Goal: Find specific fact: Find specific fact

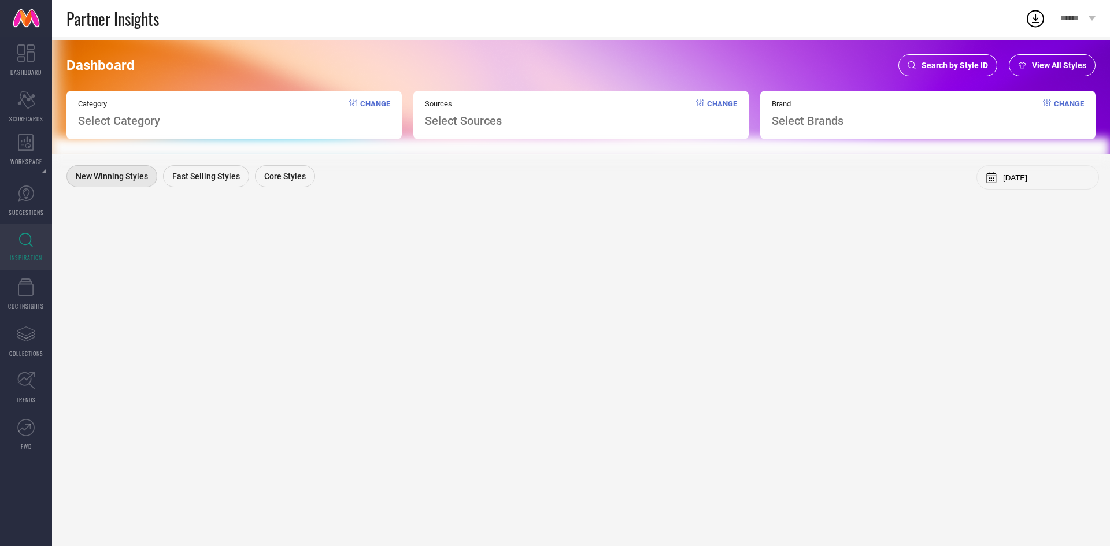
click at [952, 62] on span "Search by Style ID" at bounding box center [955, 65] width 66 height 9
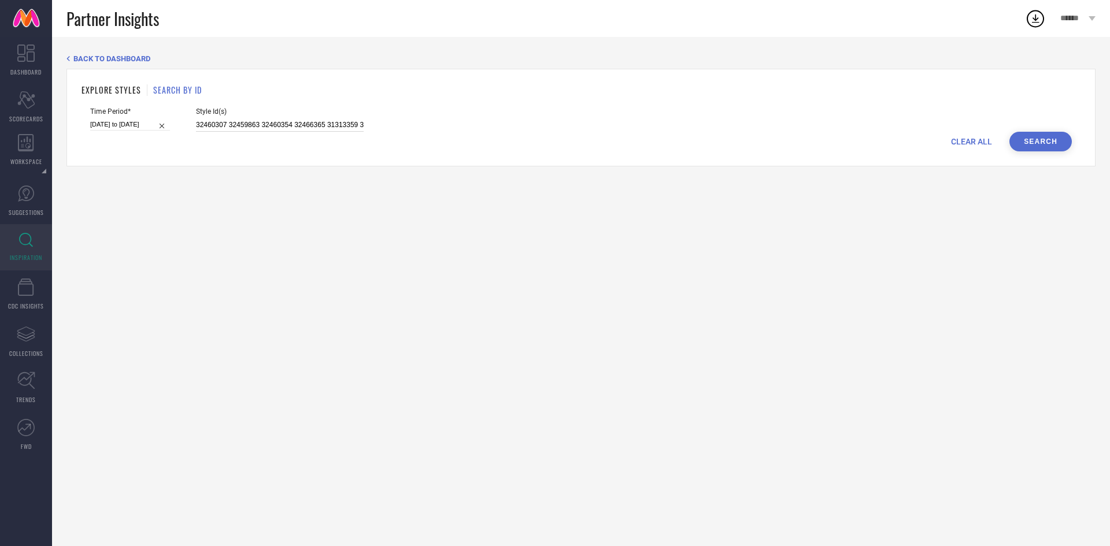
click at [319, 126] on input "32460307 32459863 32460354 32466365 31313359 32466369 31313354 32466378 3245981…" at bounding box center [280, 125] width 168 height 13
paste input "34447525 34292742 34289645 34447489 34307117 34292752 35226760 34447527 3429274…"
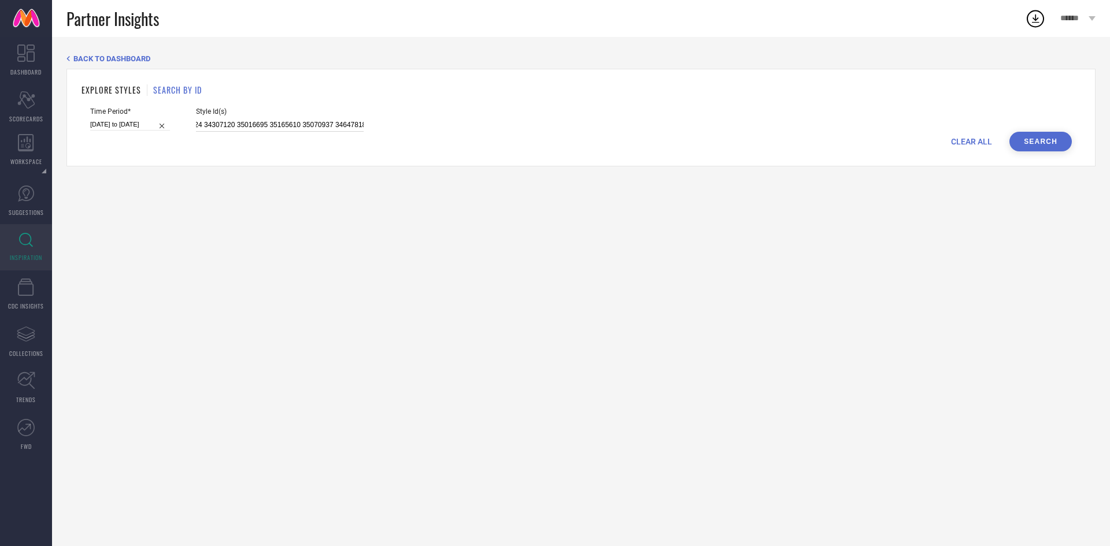
type input "34447525 34292742 34289645 34447489 34307117 34292752 35226760 34447527 3429274…"
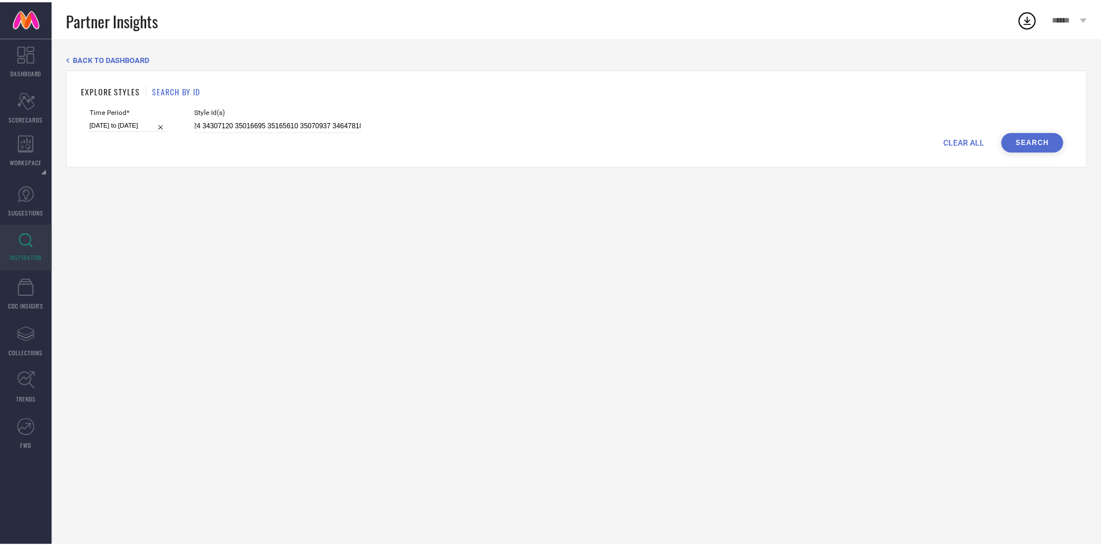
scroll to position [0, 0]
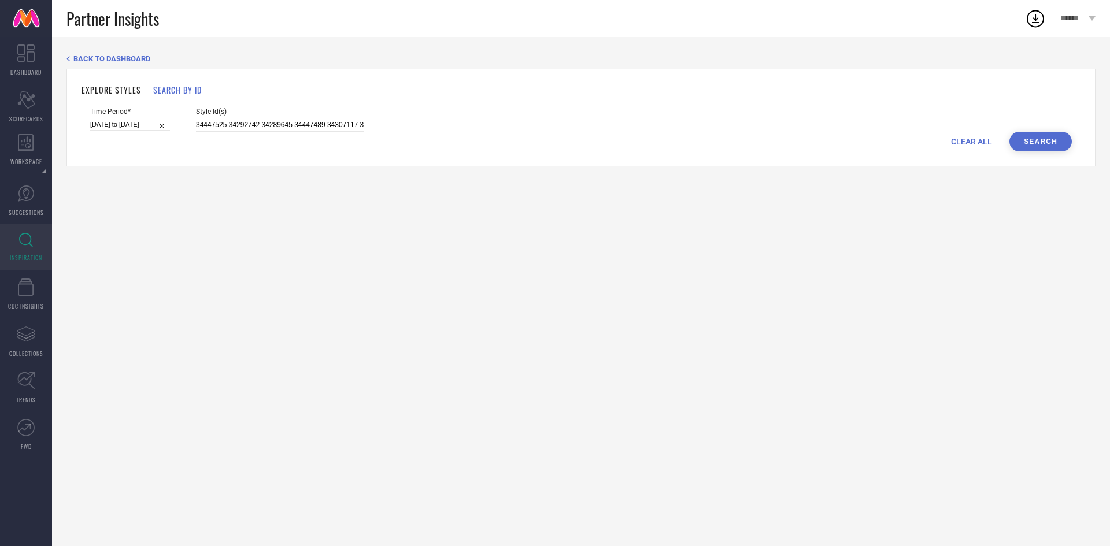
click at [1047, 138] on button "Search" at bounding box center [1040, 142] width 62 height 20
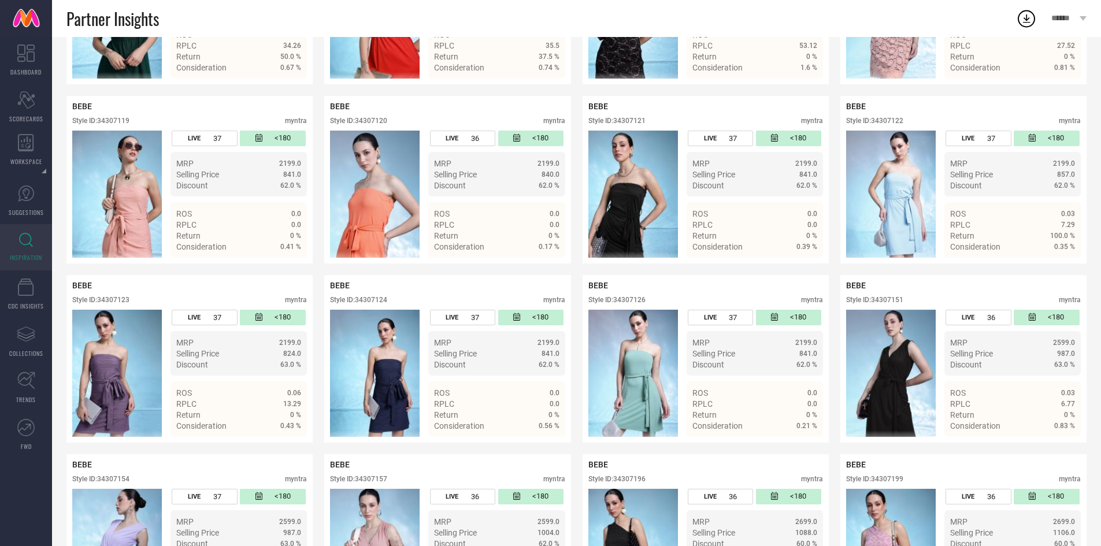
scroll to position [1109, 0]
click at [371, 304] on div "Style ID: 34307124" at bounding box center [358, 299] width 57 height 8
copy div "34307124"
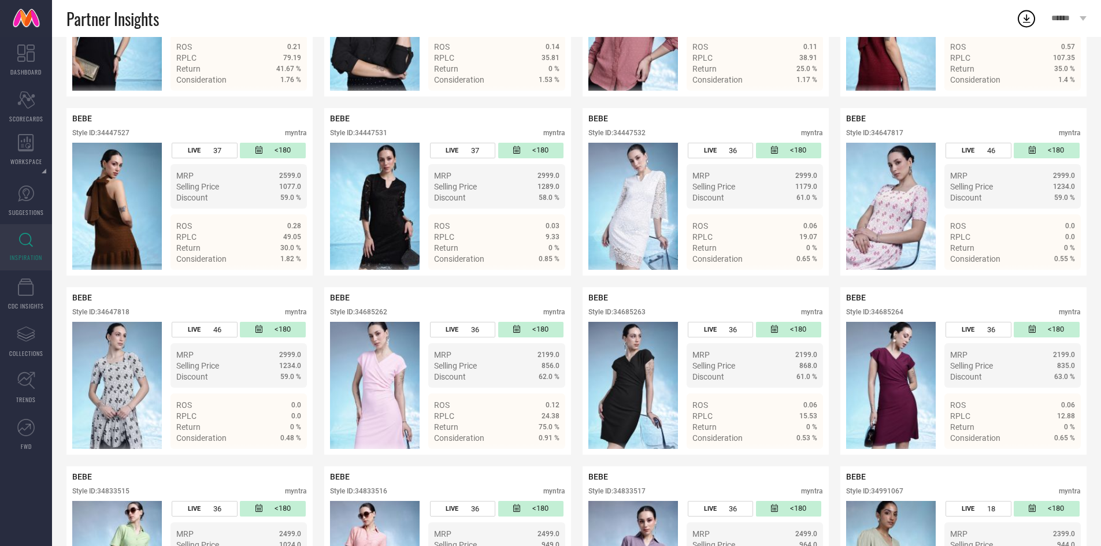
scroll to position [1993, 0]
